Goal: Task Accomplishment & Management: Use online tool/utility

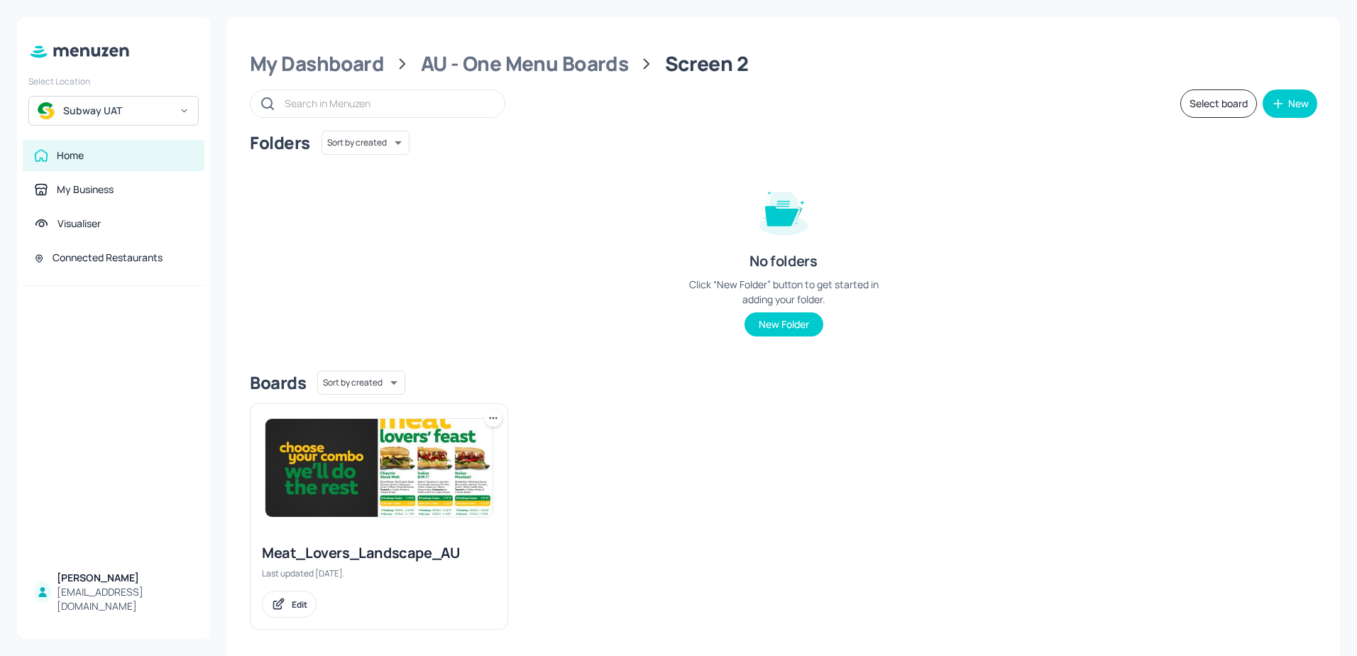
scroll to position [8, 0]
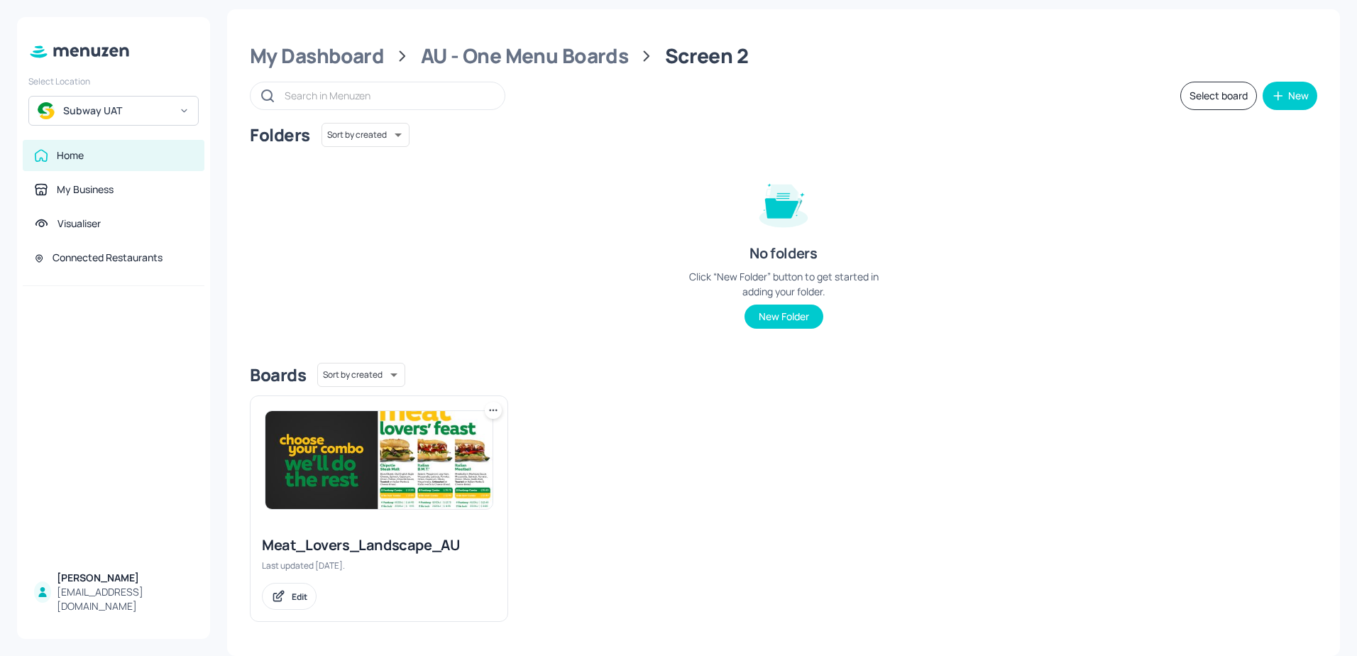
click at [406, 462] on img at bounding box center [378, 460] width 227 height 98
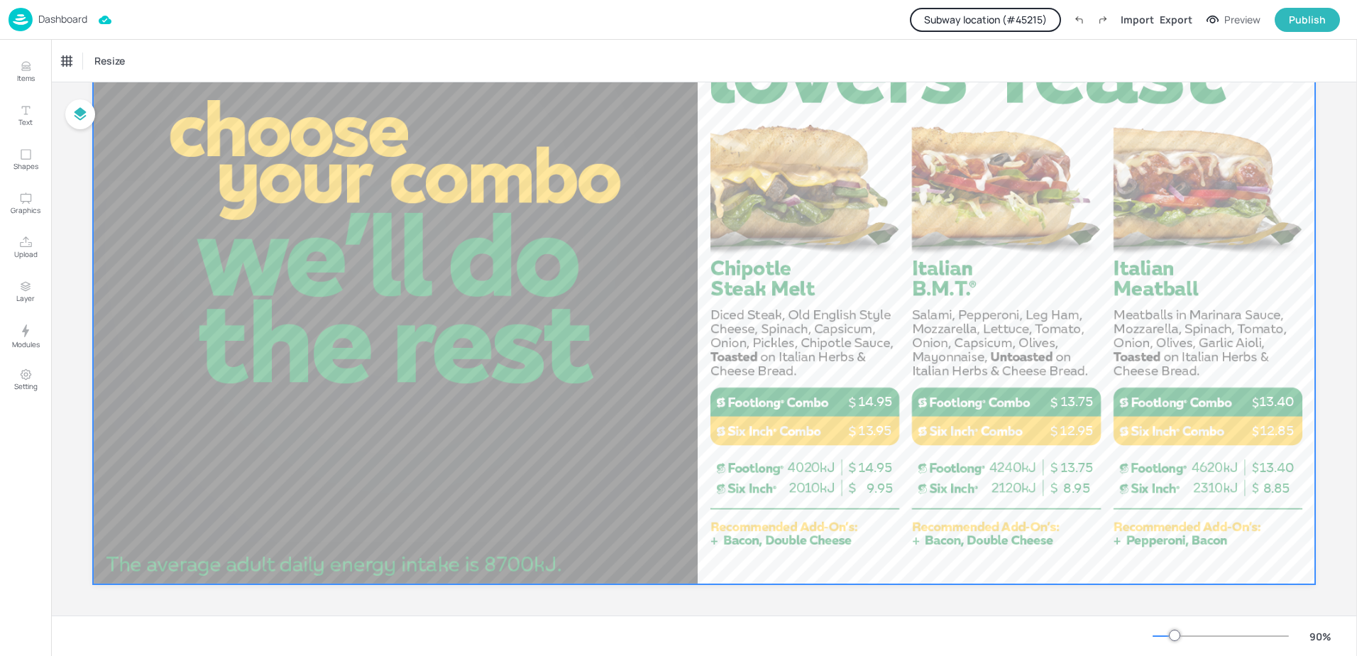
scroll to position [236, 0]
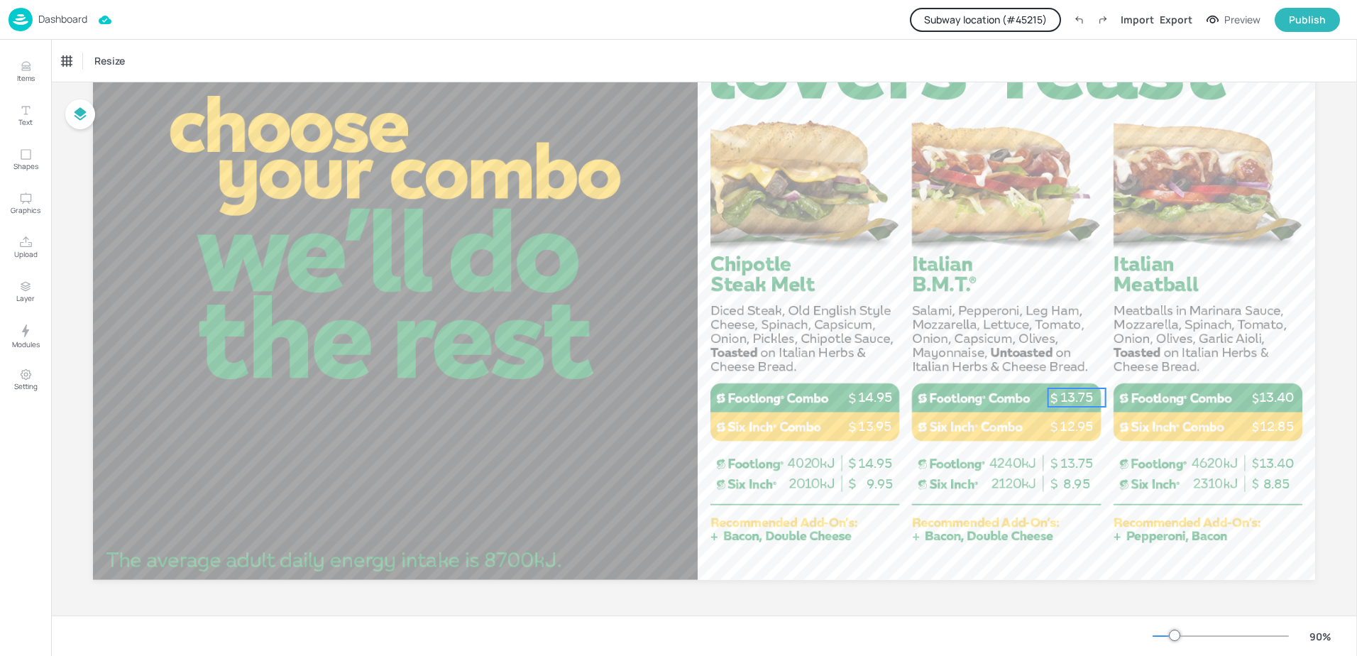
click at [1070, 396] on p "13.75" at bounding box center [1076, 397] width 57 height 18
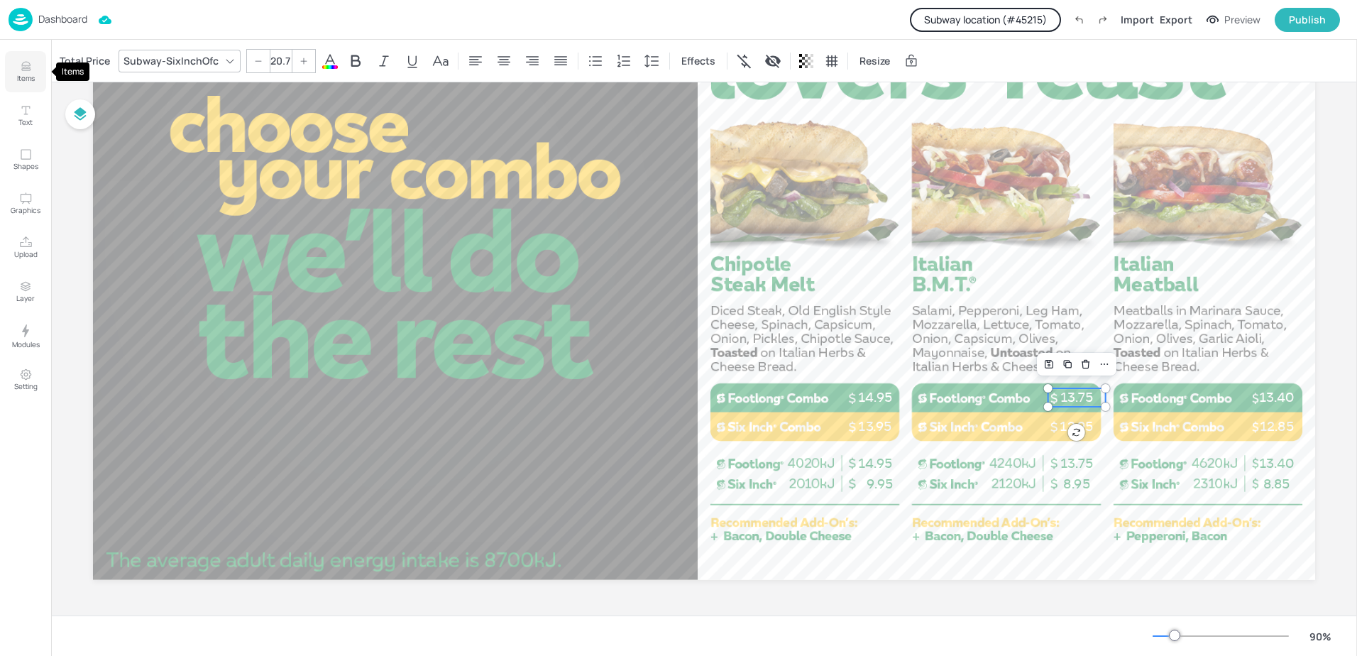
click at [30, 78] on p "Items" at bounding box center [26, 78] width 18 height 10
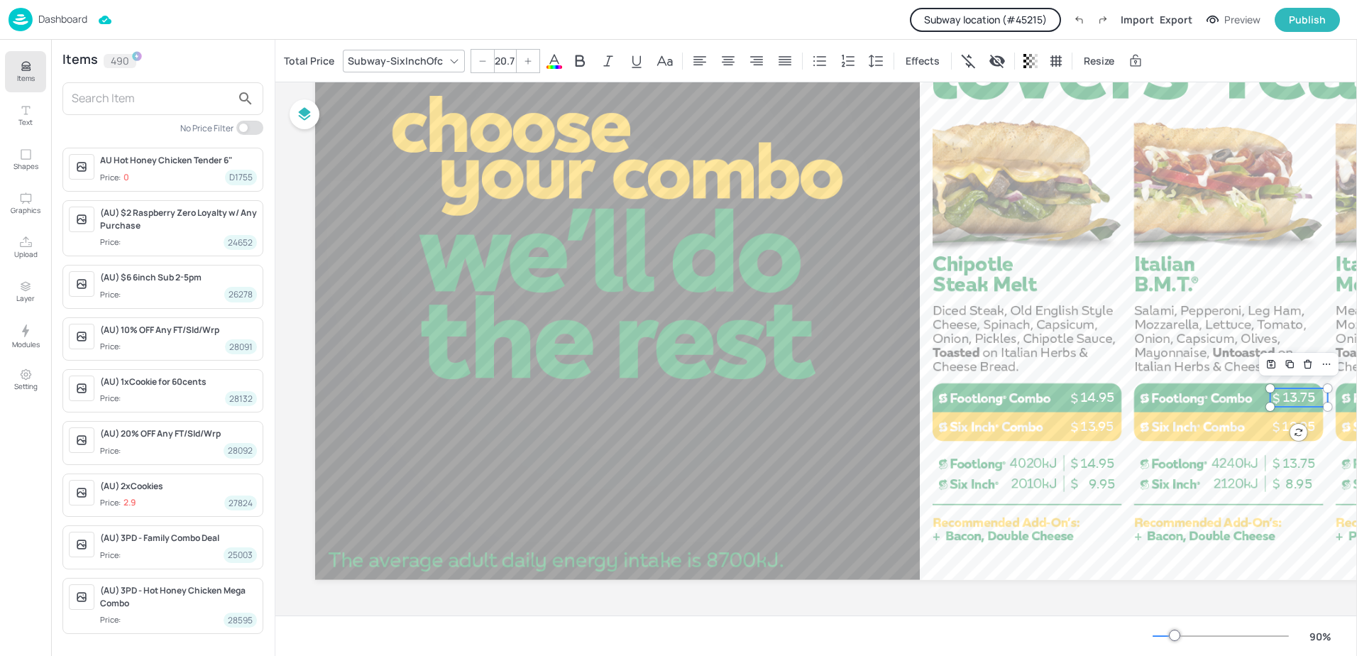
click at [120, 99] on input "text" at bounding box center [152, 98] width 160 height 23
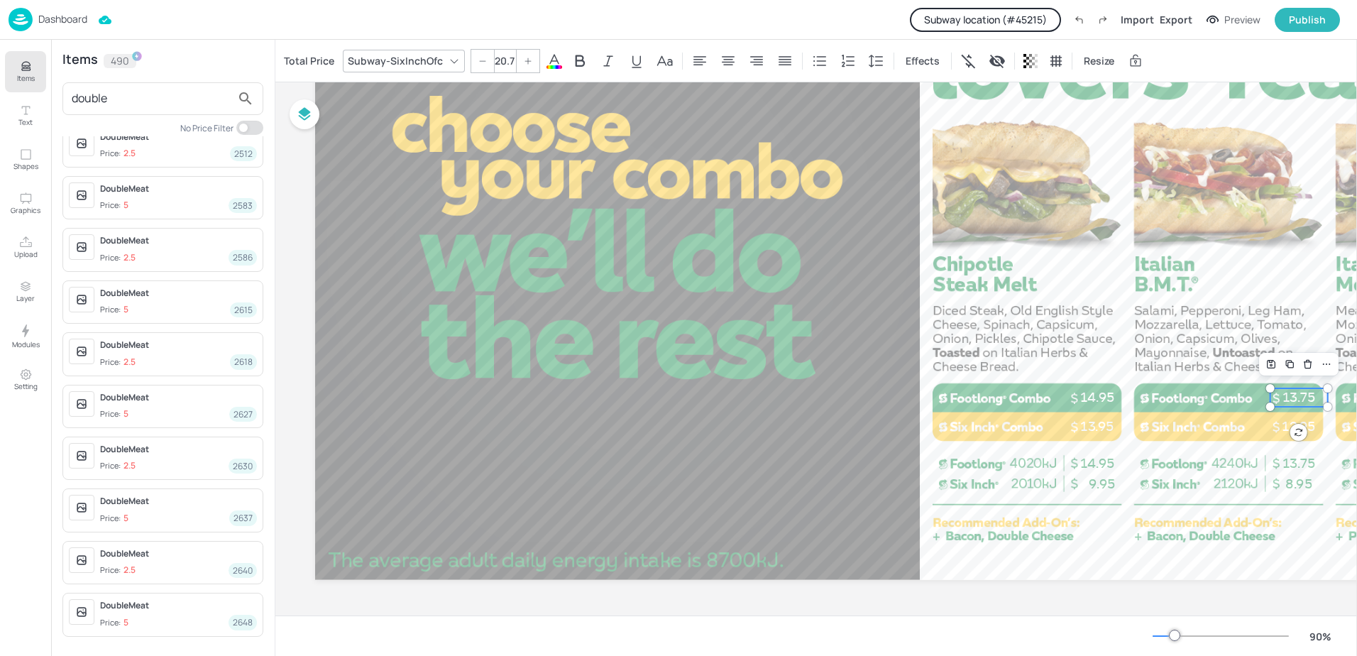
scroll to position [1117, 0]
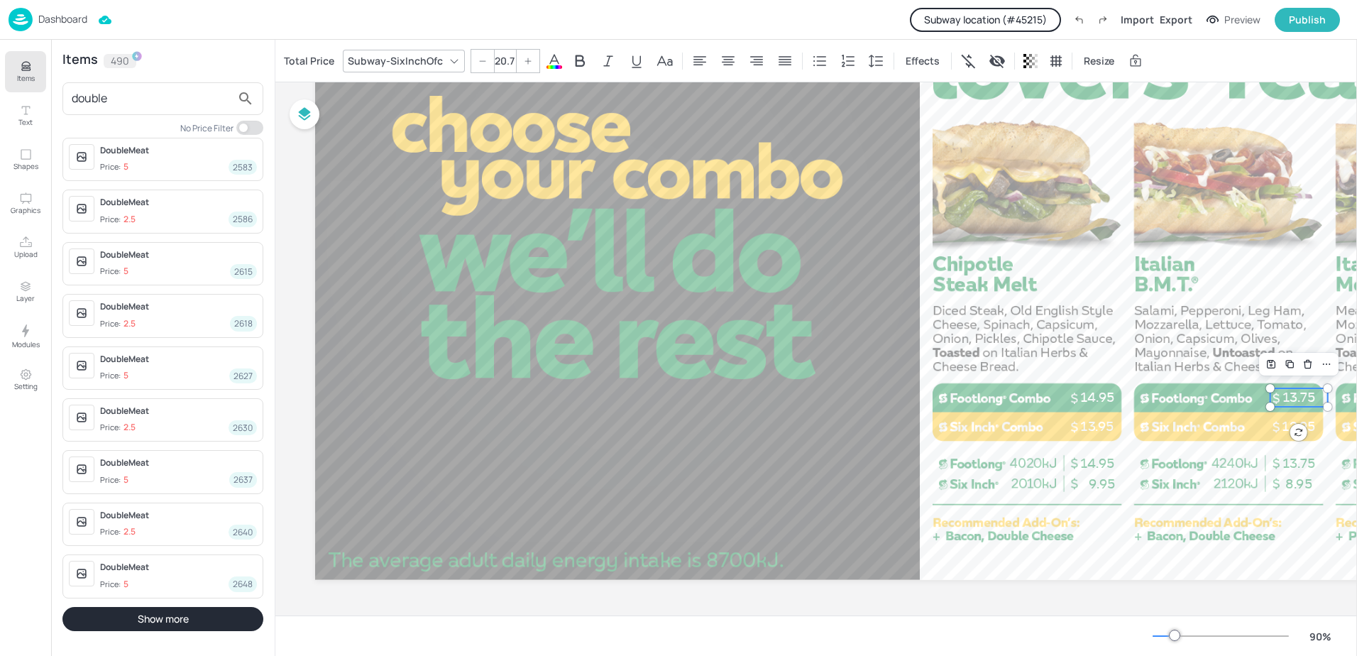
type input "double"
click at [173, 623] on button "Show more" at bounding box center [162, 619] width 201 height 24
click at [16, 56] on button "Items" at bounding box center [25, 71] width 41 height 41
